Goal: Information Seeking & Learning: Learn about a topic

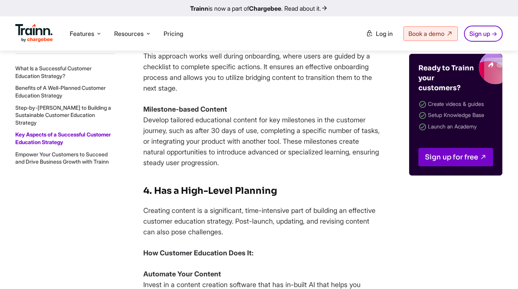
scroll to position [10674, 0]
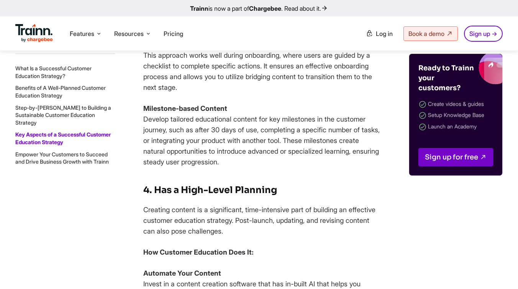
drag, startPoint x: 227, startPoint y: 153, endPoint x: 333, endPoint y: 173, distance: 107.6
copy p "Think of it like levels in a video game—newly onboarded customers start at leve…"
click at [284, 93] on p "In-app Guidance Checklist This approach works well during onboarding, where use…" at bounding box center [261, 66] width 237 height 54
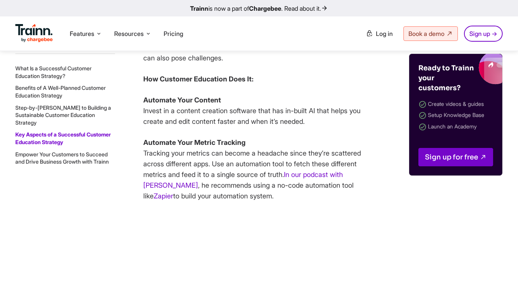
scroll to position [10850, 0]
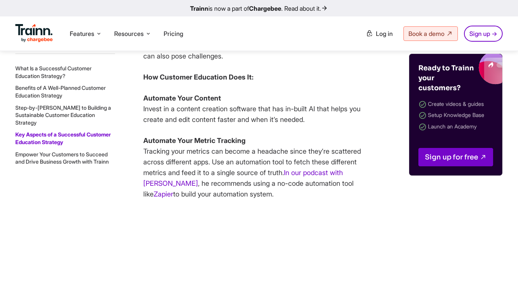
drag, startPoint x: 142, startPoint y: 115, endPoint x: 285, endPoint y: 165, distance: 151.1
copy p "Develop tailored educational content for key milestones in the customer journey…"
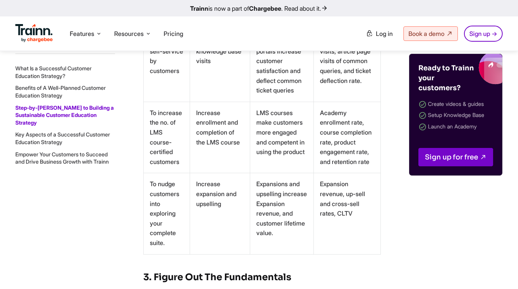
scroll to position [4446, 0]
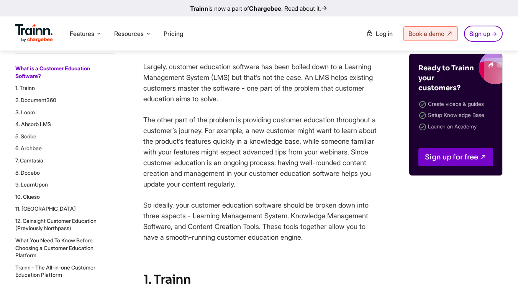
scroll to position [541, 0]
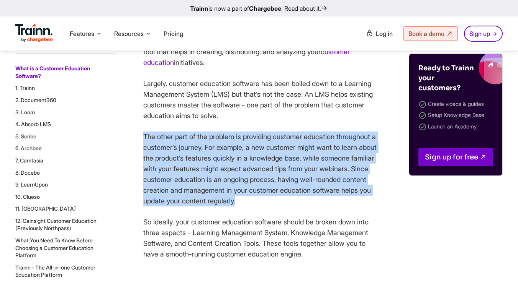
drag, startPoint x: 143, startPoint y: 147, endPoint x: 304, endPoint y: 216, distance: 175.1
click at [304, 207] on p "The other part of the problem is providing customer education throughout a cust…" at bounding box center [261, 169] width 237 height 75
copy p "The other part of the problem is providing customer education throughout a cust…"
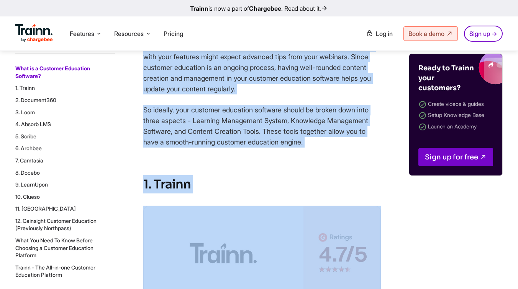
scroll to position [664, 0]
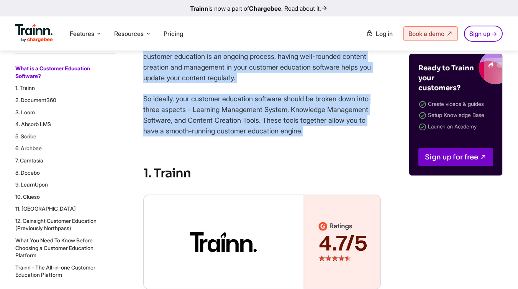
drag, startPoint x: 143, startPoint y: 136, endPoint x: 316, endPoint y: 140, distance: 173.1
copy div "Customer education is the process of educating customers on your software to ma…"
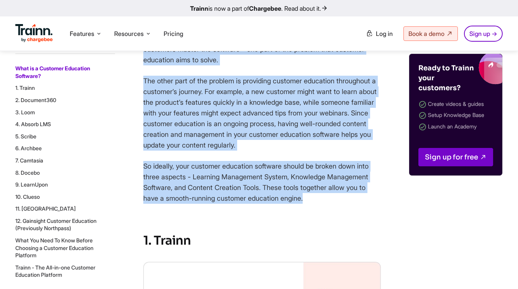
scroll to position [596, 0]
click at [250, 151] on p "The other part of the problem is providing customer education throughout a cust…" at bounding box center [261, 113] width 237 height 75
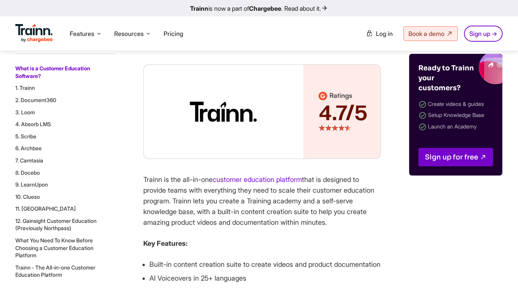
scroll to position [781, 0]
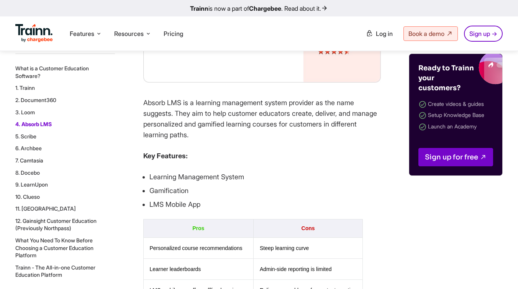
click at [83, 239] on link "What You Need To Know Before Choosing a Customer Education Platform" at bounding box center [54, 247] width 78 height 21
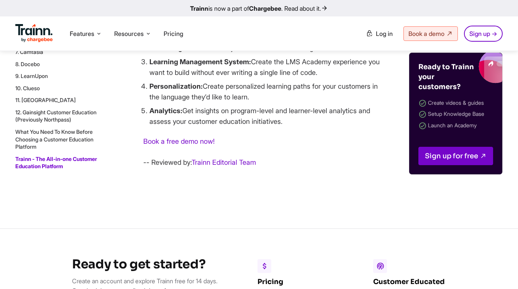
scroll to position [9319, 0]
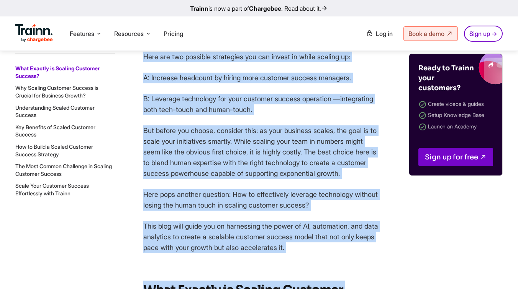
scroll to position [508, 0]
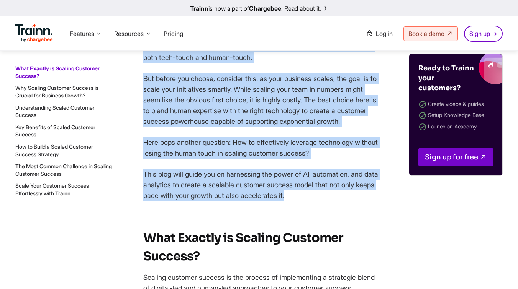
drag, startPoint x: 142, startPoint y: 91, endPoint x: 330, endPoint y: 197, distance: 215.6
copy div "Lo ips dolo-sitame conse ad EliT, seddoeiu tempori ut laboreetdo ma al eni ad m…"
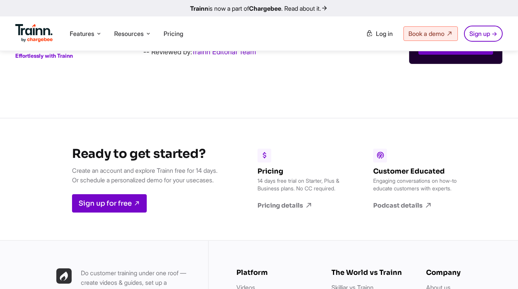
scroll to position [7769, 0]
